Goal: Information Seeking & Learning: Learn about a topic

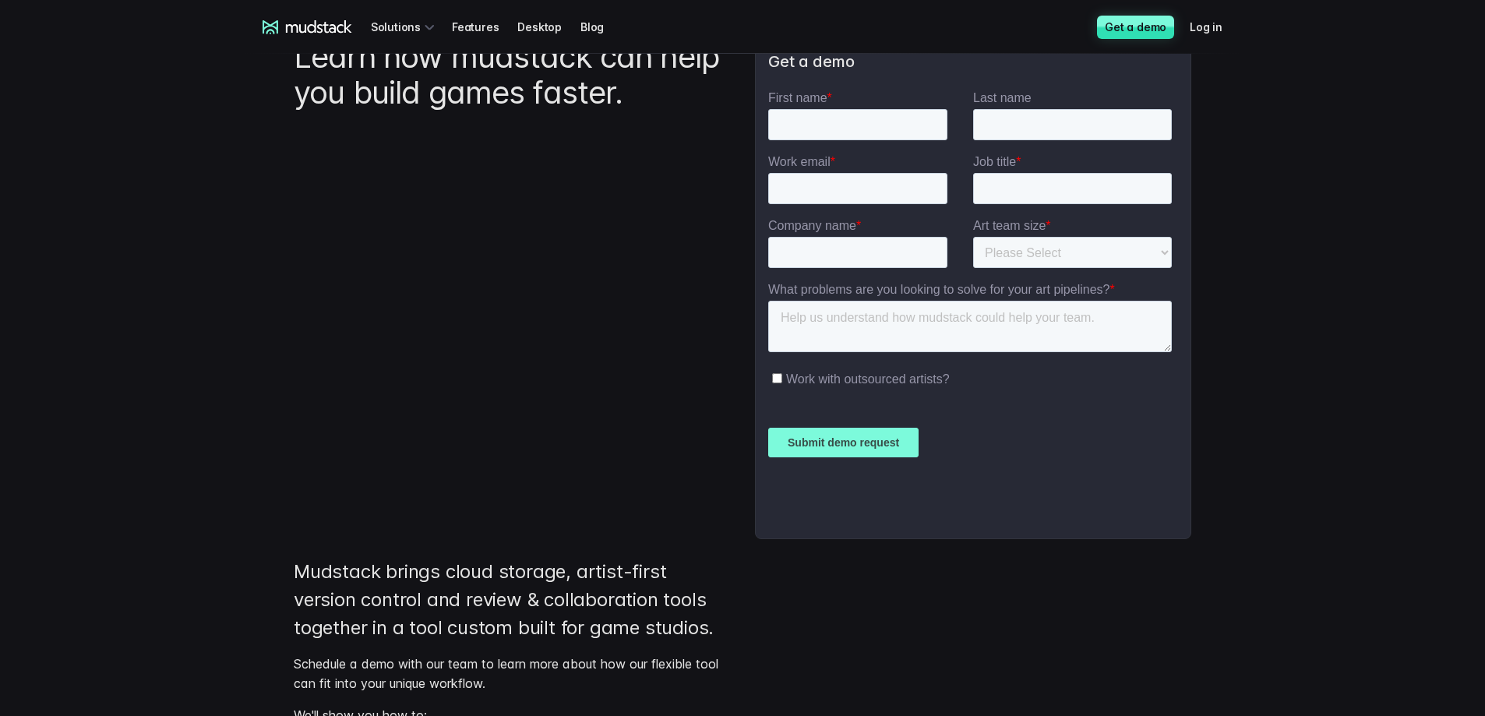
scroll to position [234, 0]
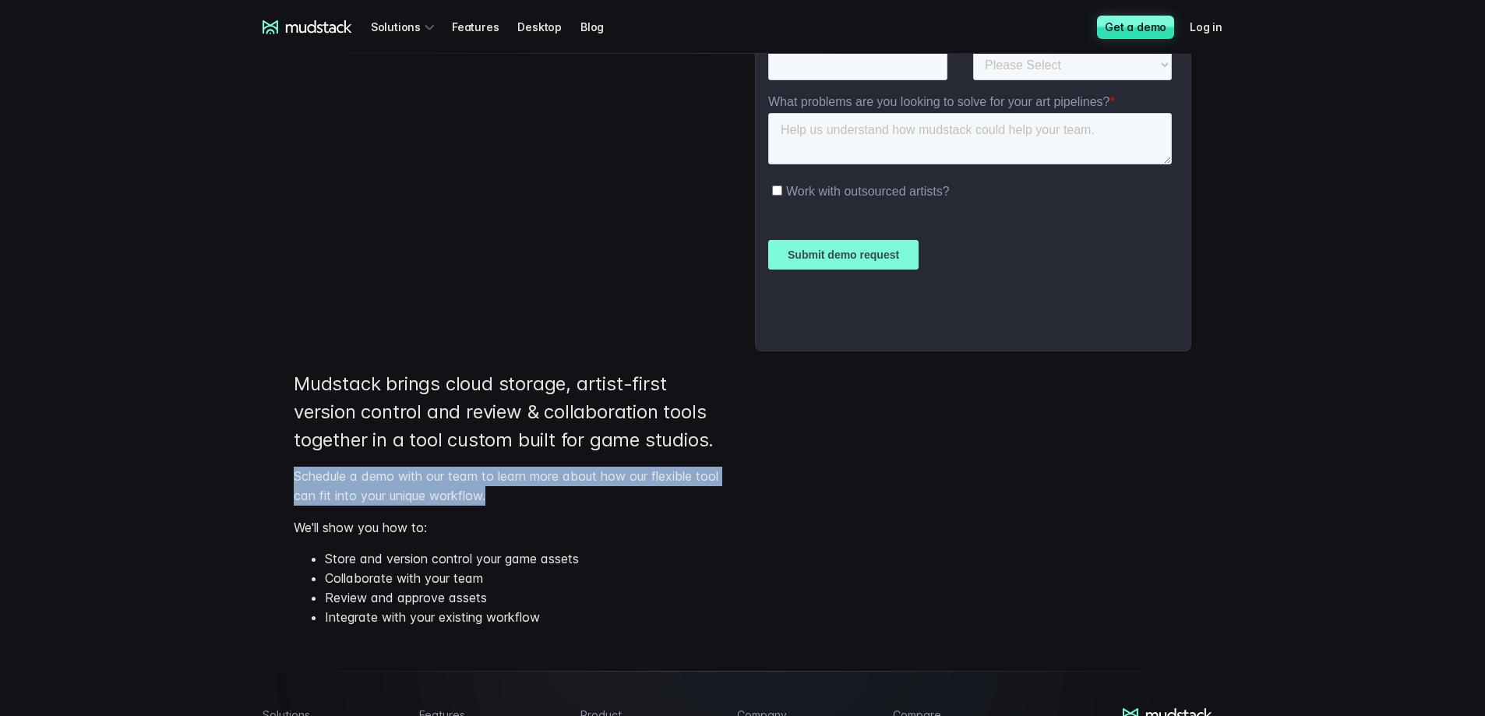
drag, startPoint x: 414, startPoint y: 474, endPoint x: 522, endPoint y: 496, distance: 110.7
click at [522, 496] on div "Learn how mudstack can help you build games faster. Get a demo Mudstack brings …" at bounding box center [742, 230] width 935 height 820
click at [522, 496] on p "Schedule a demo with our team to learn more about how our flexible tool can fit…" at bounding box center [514, 486] width 440 height 39
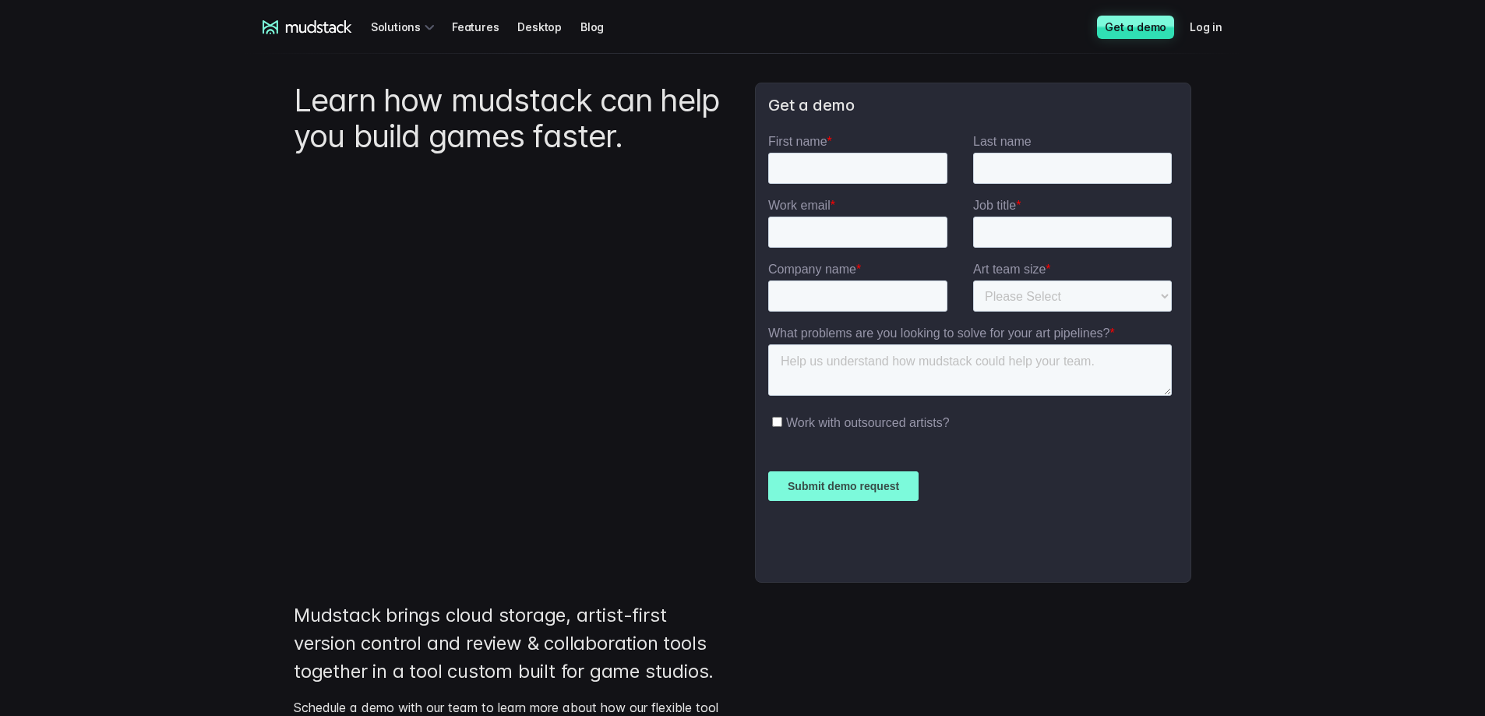
scroll to position [0, 0]
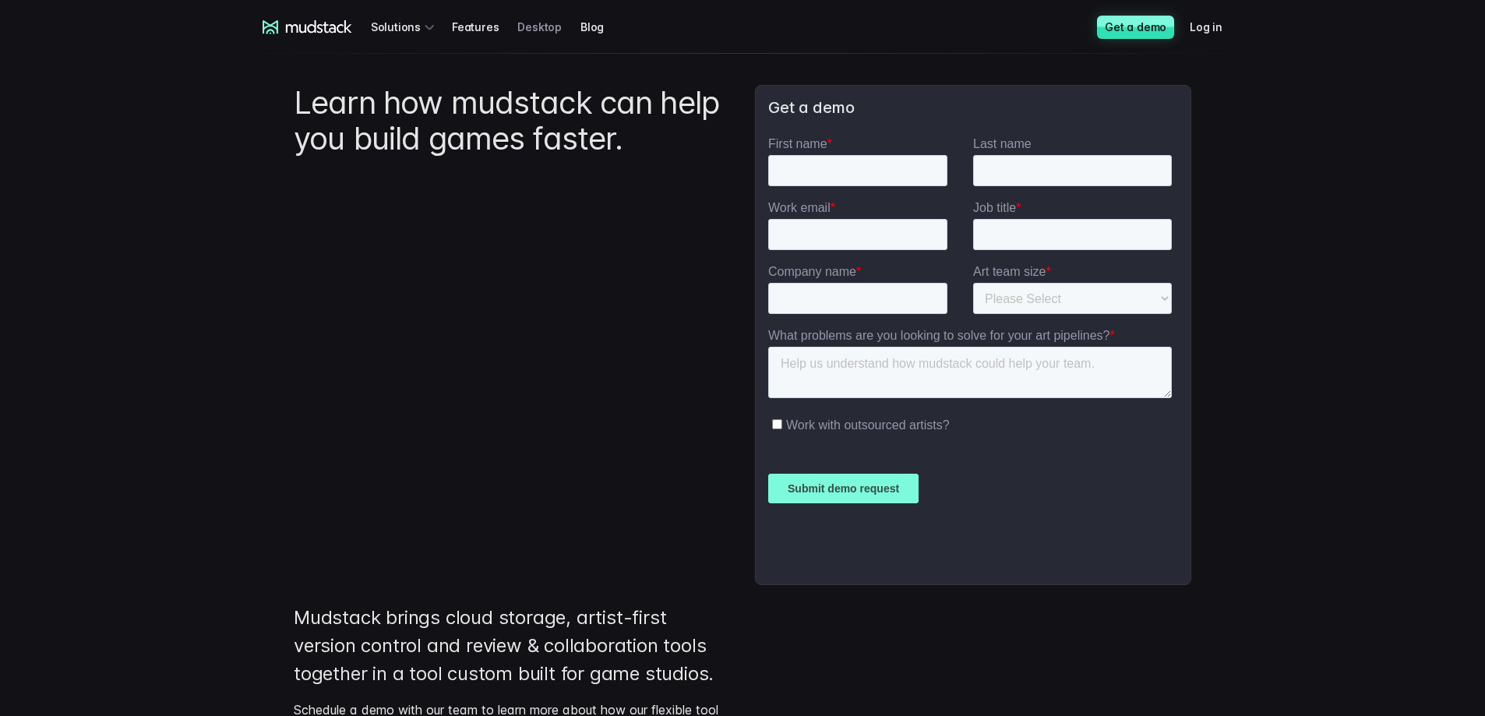
click at [522, 26] on link "Desktop" at bounding box center [548, 26] width 63 height 29
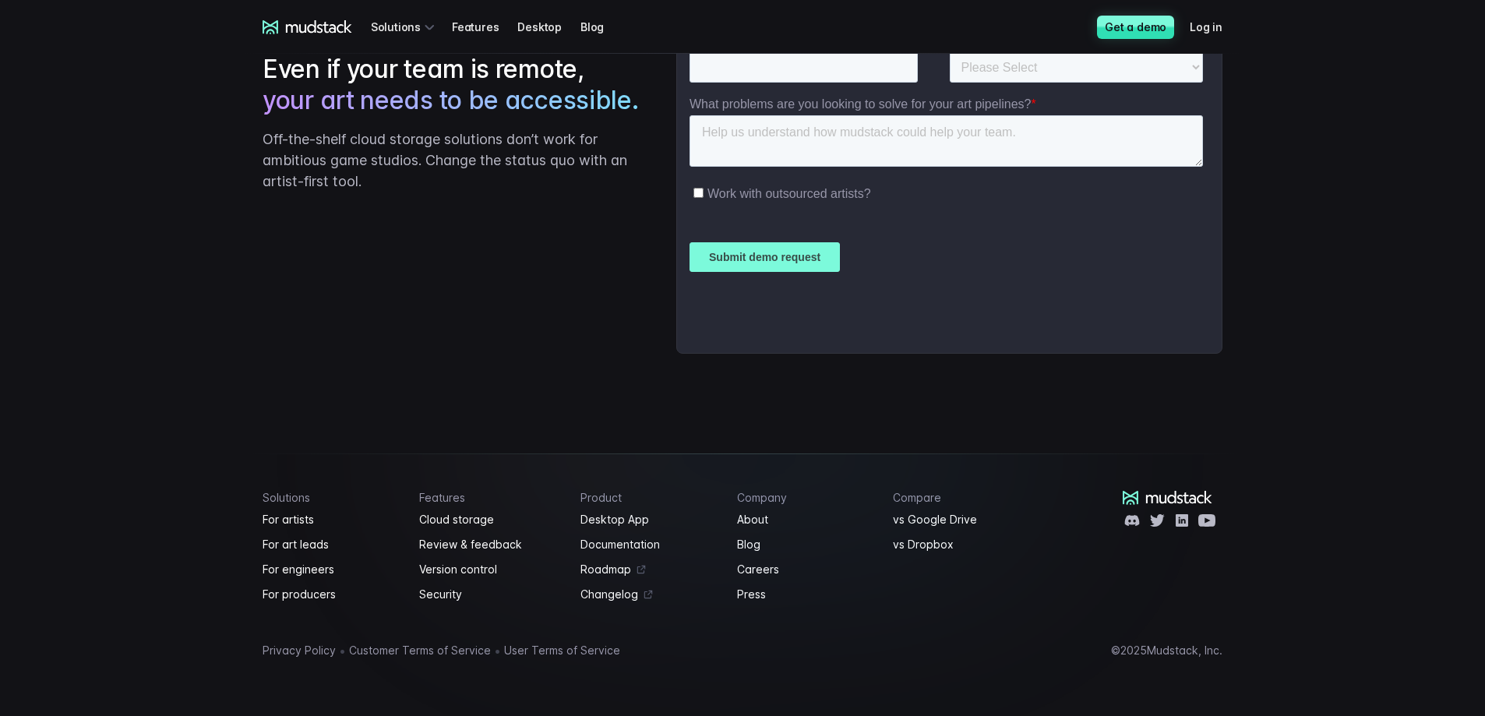
scroll to position [3272, 0]
click at [465, 524] on link "Cloud storage" at bounding box center [490, 519] width 143 height 19
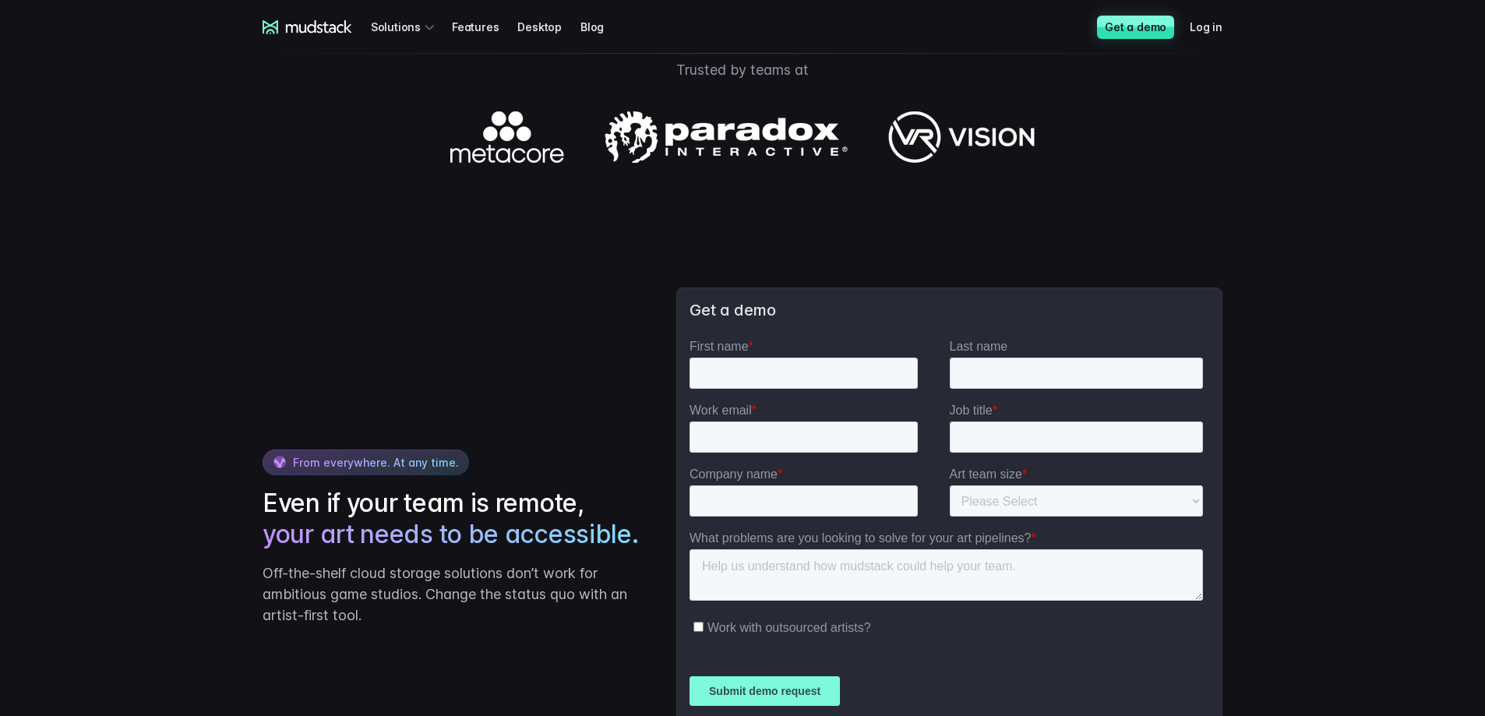
scroll to position [2288, 0]
